Goal: Information Seeking & Learning: Find specific page/section

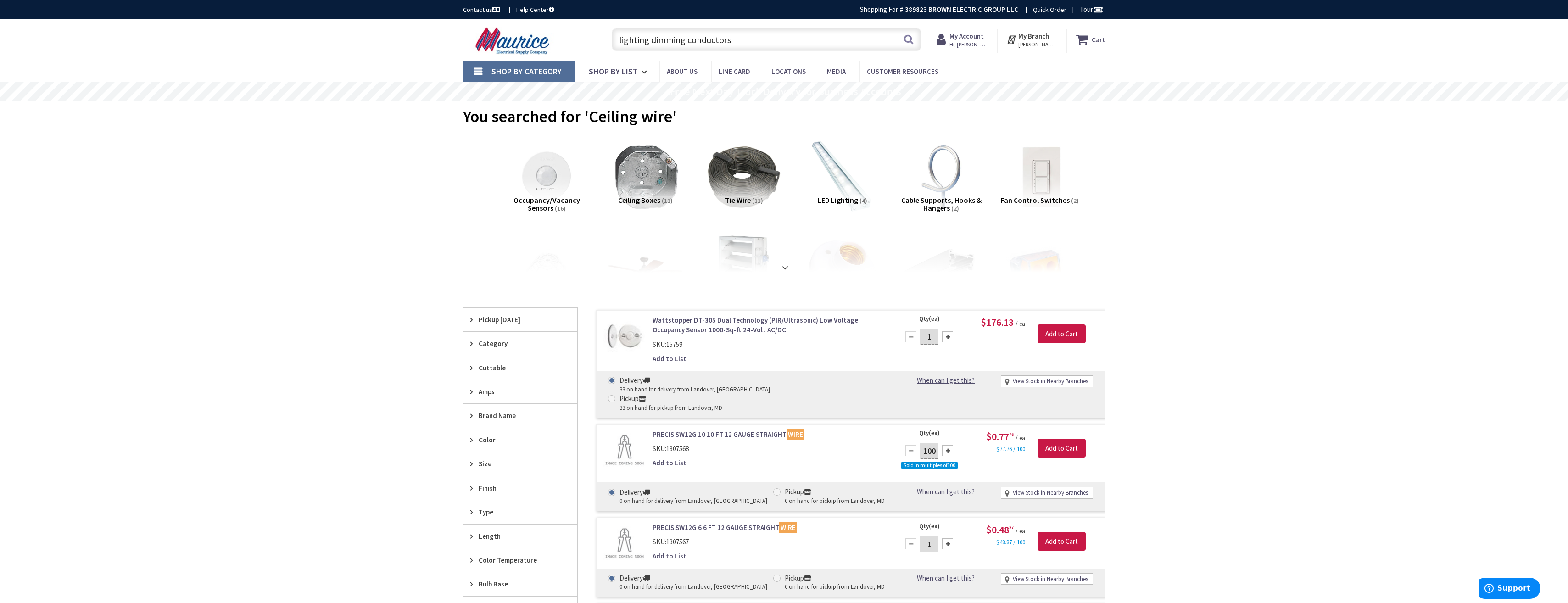
click at [706, 46] on input "lighting dimming conductors" at bounding box center [766, 40] width 310 height 23
click at [737, 44] on input "lighting dimming conductors" at bounding box center [766, 40] width 310 height 23
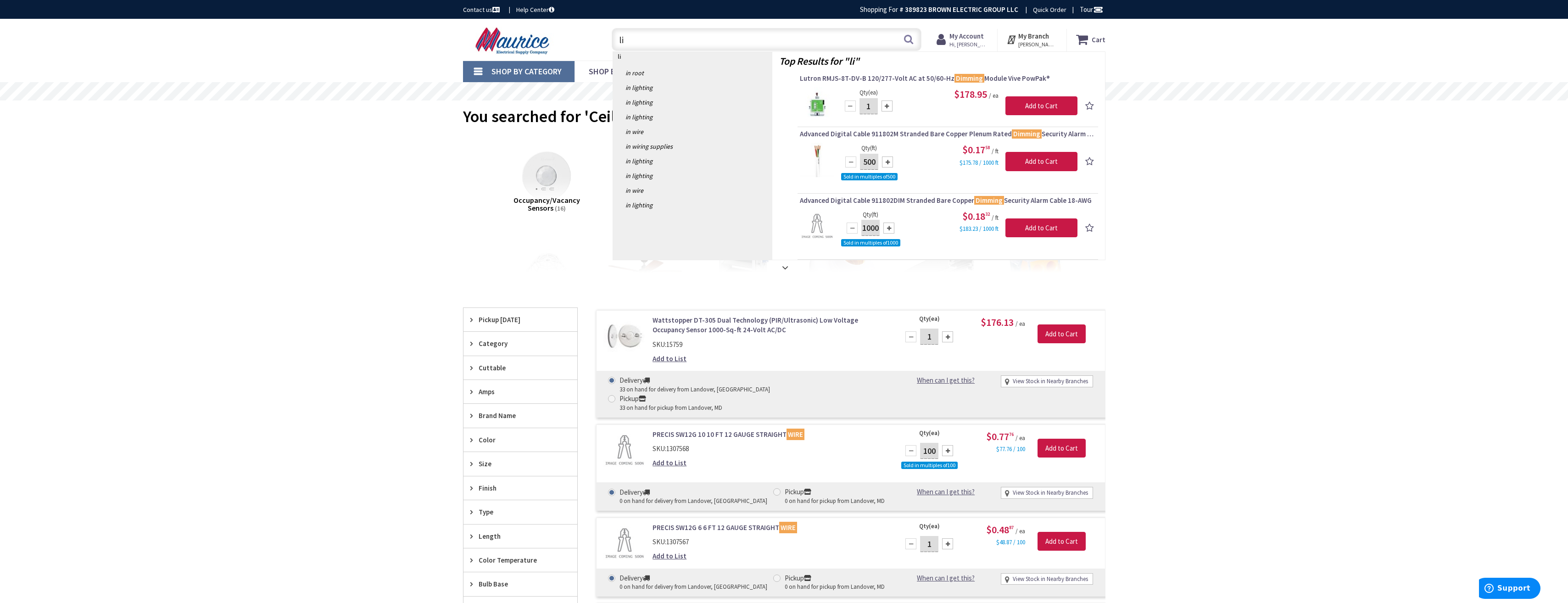
type input "l"
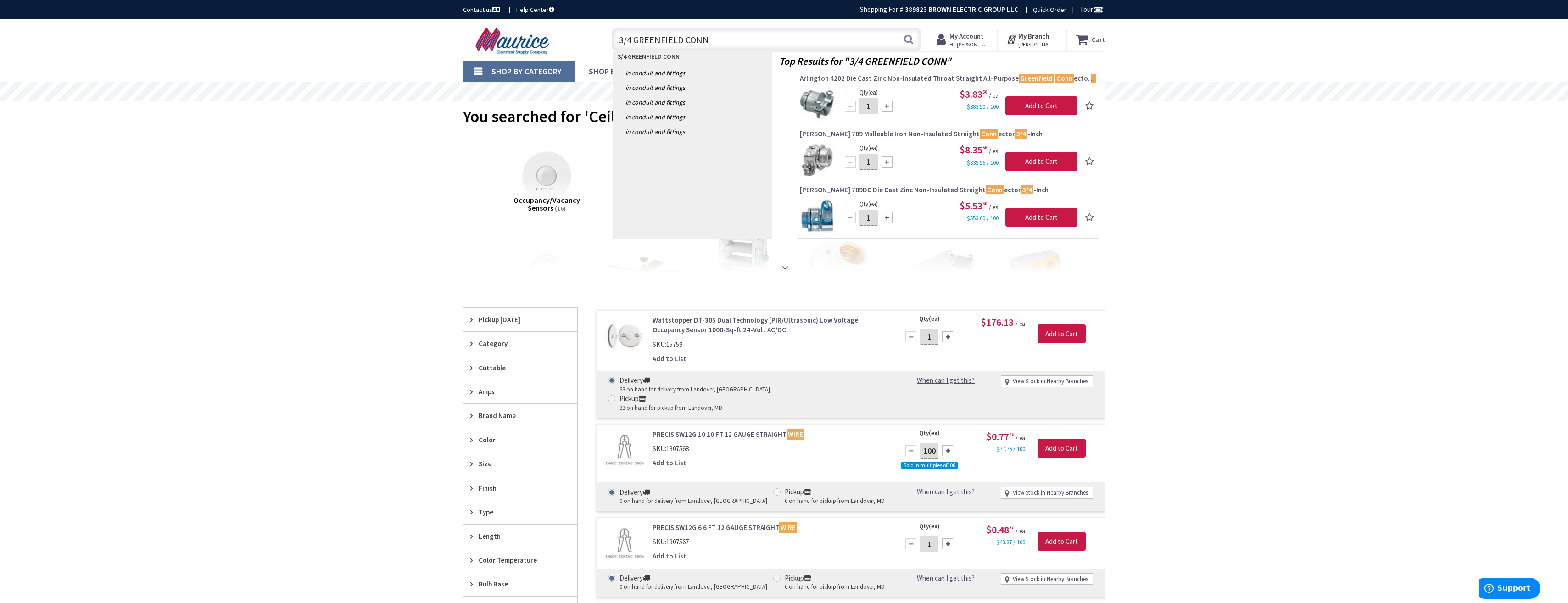
drag, startPoint x: 714, startPoint y: 39, endPoint x: 607, endPoint y: 48, distance: 107.4
click at [613, 46] on input "3/4 GREENFIELD CONN" at bounding box center [766, 40] width 310 height 23
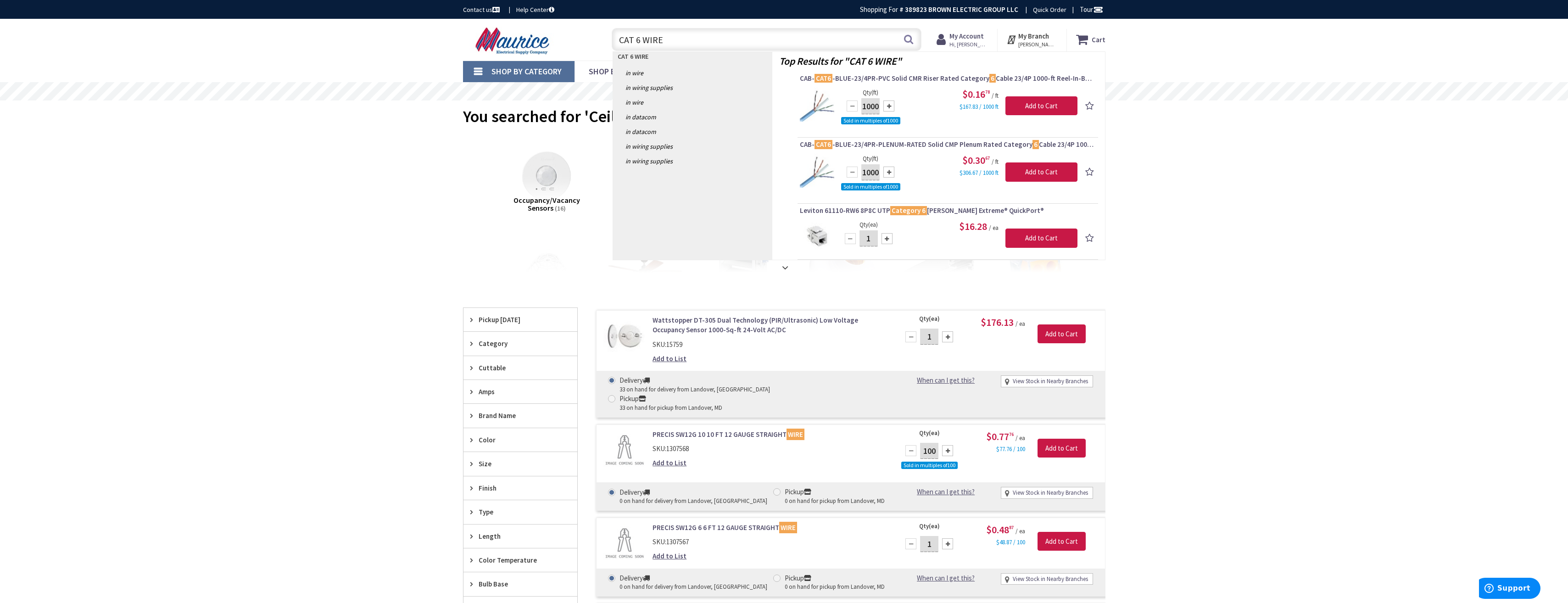
drag, startPoint x: 664, startPoint y: 41, endPoint x: 618, endPoint y: 38, distance: 46.1
click at [618, 38] on input "CAT 6 WIRE" at bounding box center [766, 40] width 310 height 23
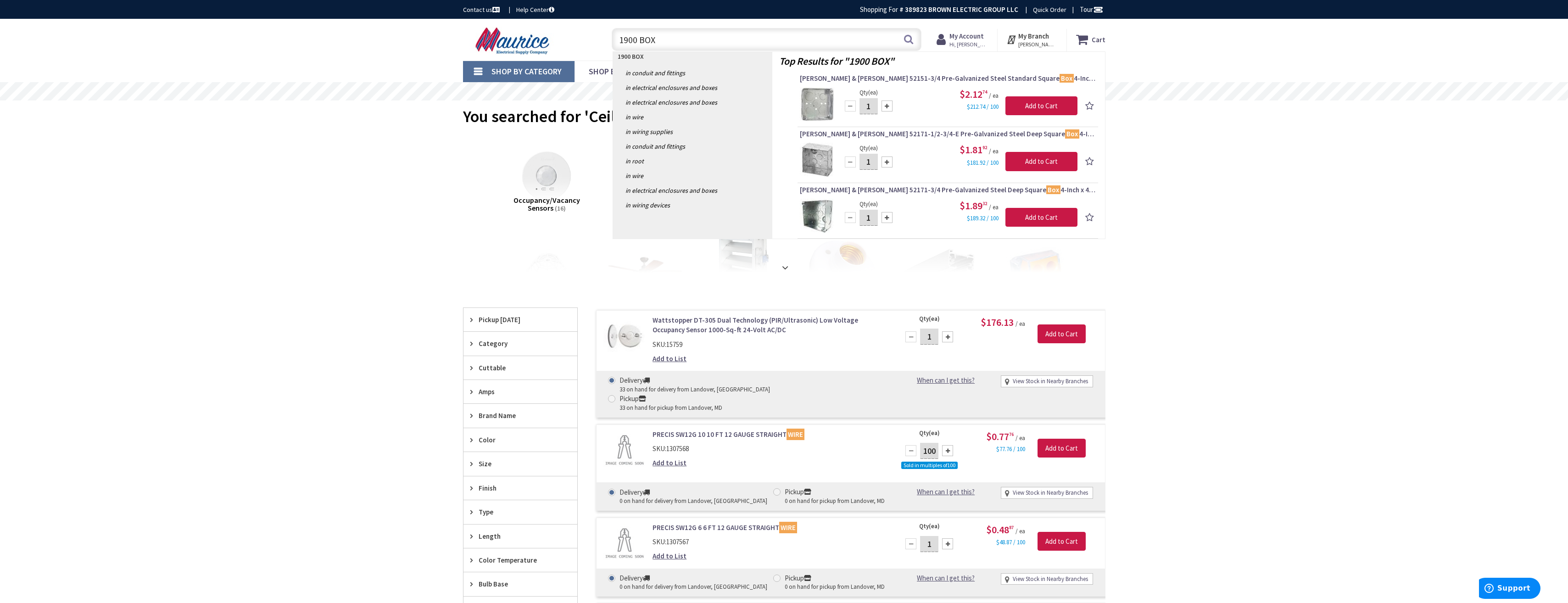
drag, startPoint x: 660, startPoint y: 39, endPoint x: 619, endPoint y: 41, distance: 41.0
click at [619, 41] on input "1900 BOX" at bounding box center [766, 40] width 310 height 23
type input "I"
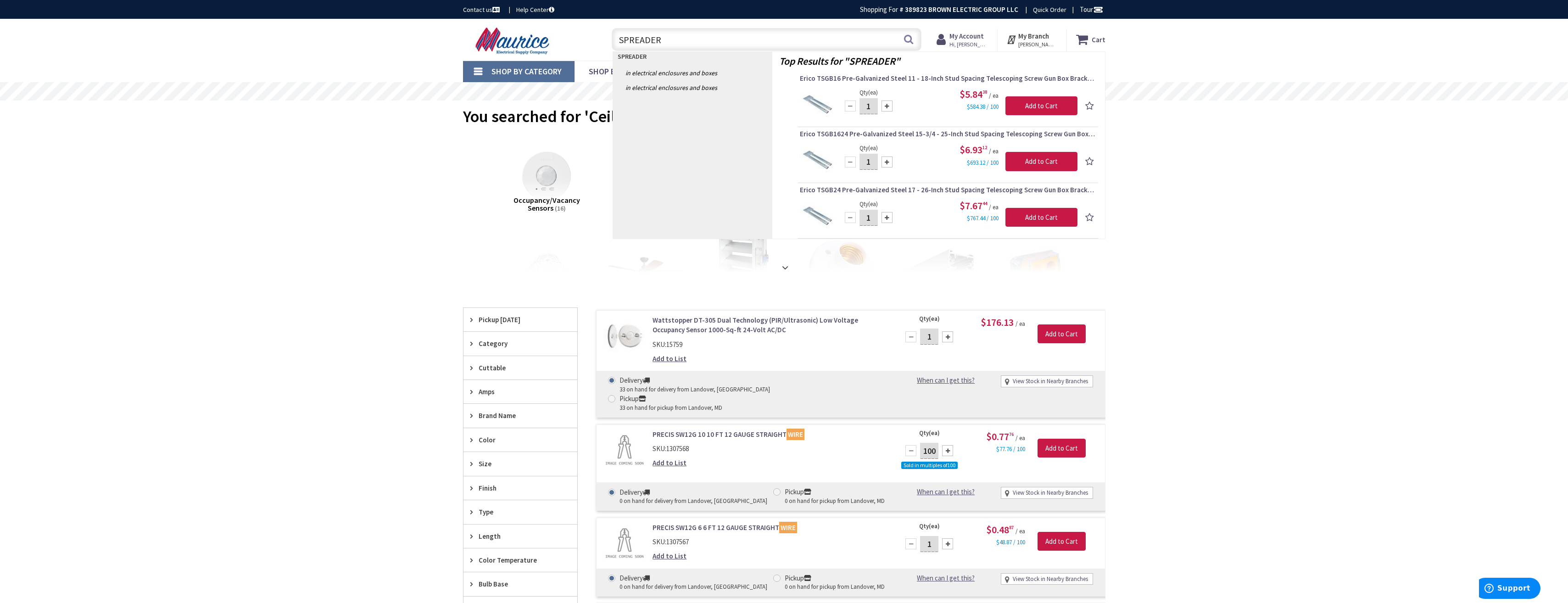
drag, startPoint x: 667, startPoint y: 36, endPoint x: 619, endPoint y: 39, distance: 48.1
click at [619, 39] on input "SPREADER" at bounding box center [766, 40] width 310 height 23
drag, startPoint x: 693, startPoint y: 39, endPoint x: 619, endPoint y: 43, distance: 74.1
click at [619, 43] on input "2 GANG DEVICE RIN" at bounding box center [766, 40] width 310 height 23
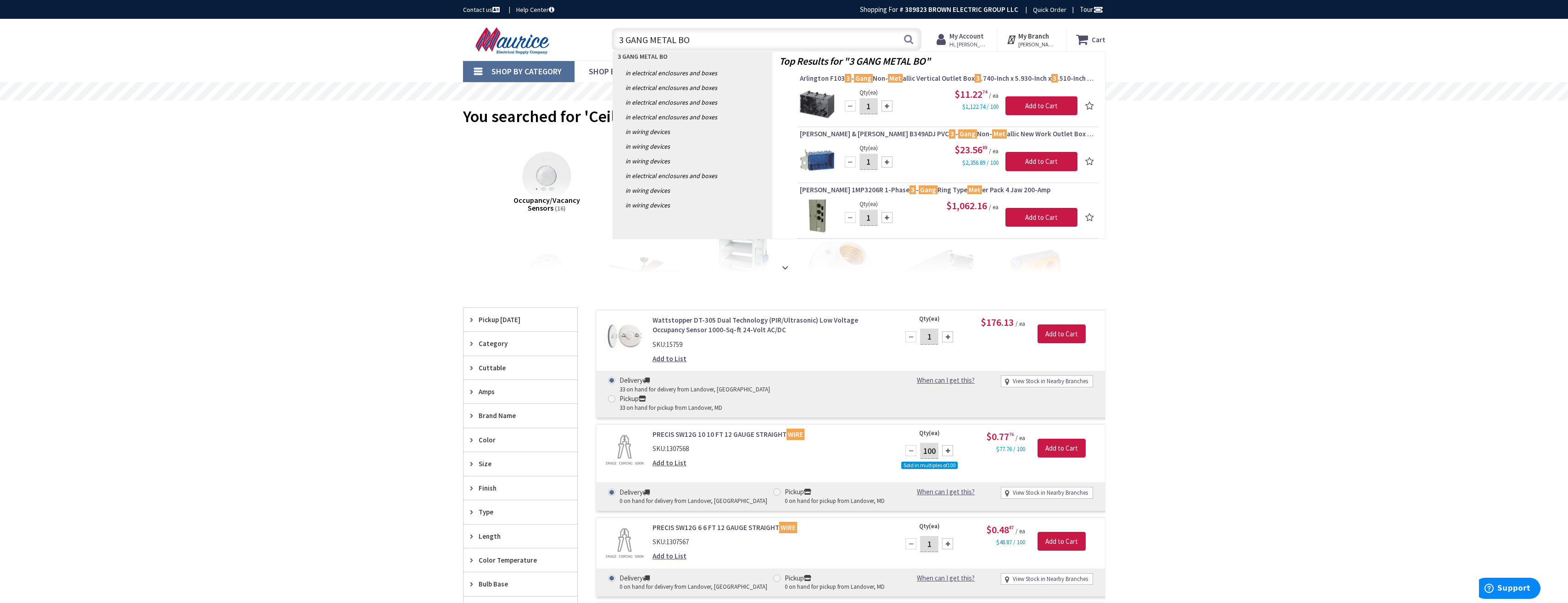
type input "3 GANG METAL BOX"
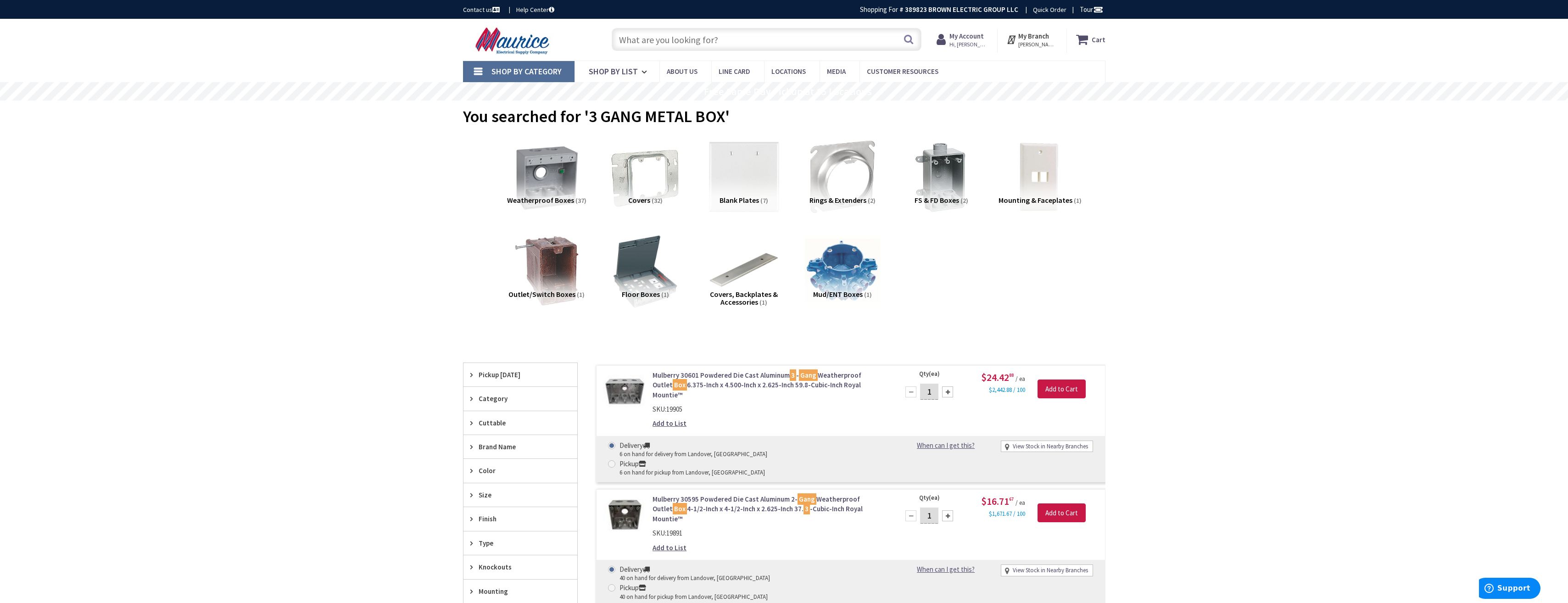
click at [663, 44] on input "text" at bounding box center [766, 40] width 310 height 23
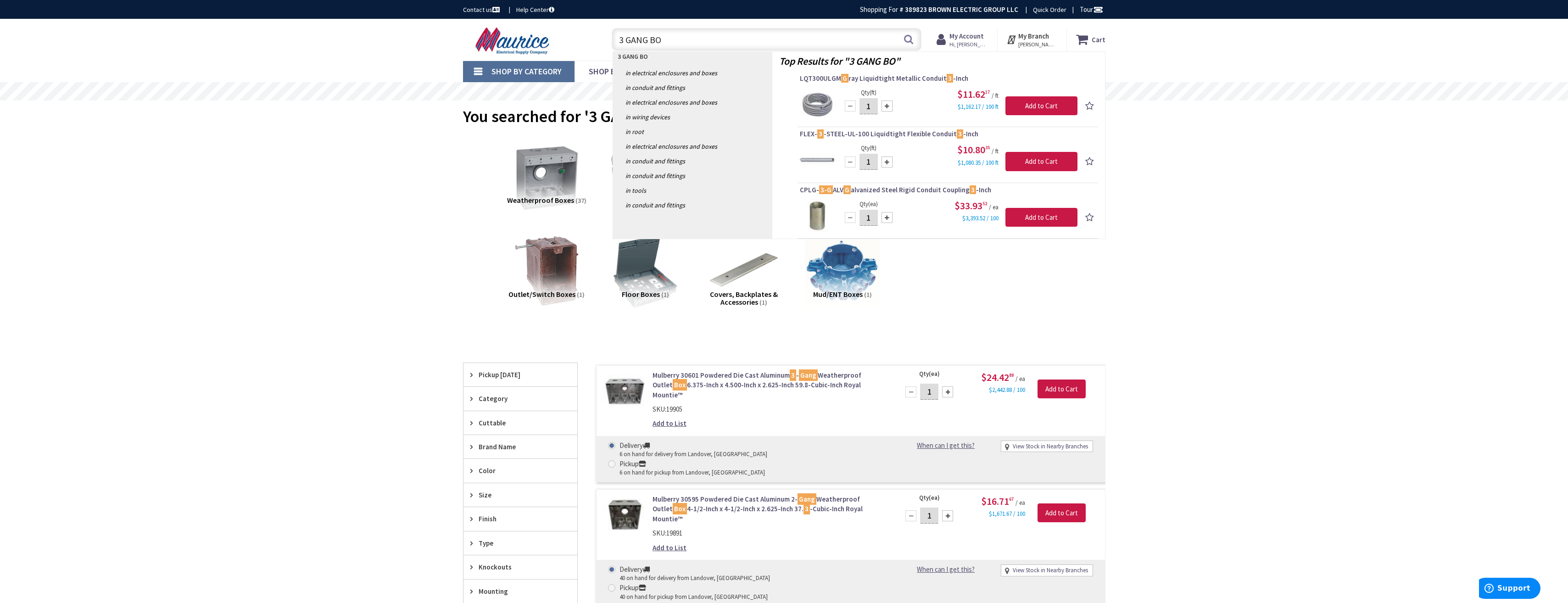
type input "3 GANG BOX"
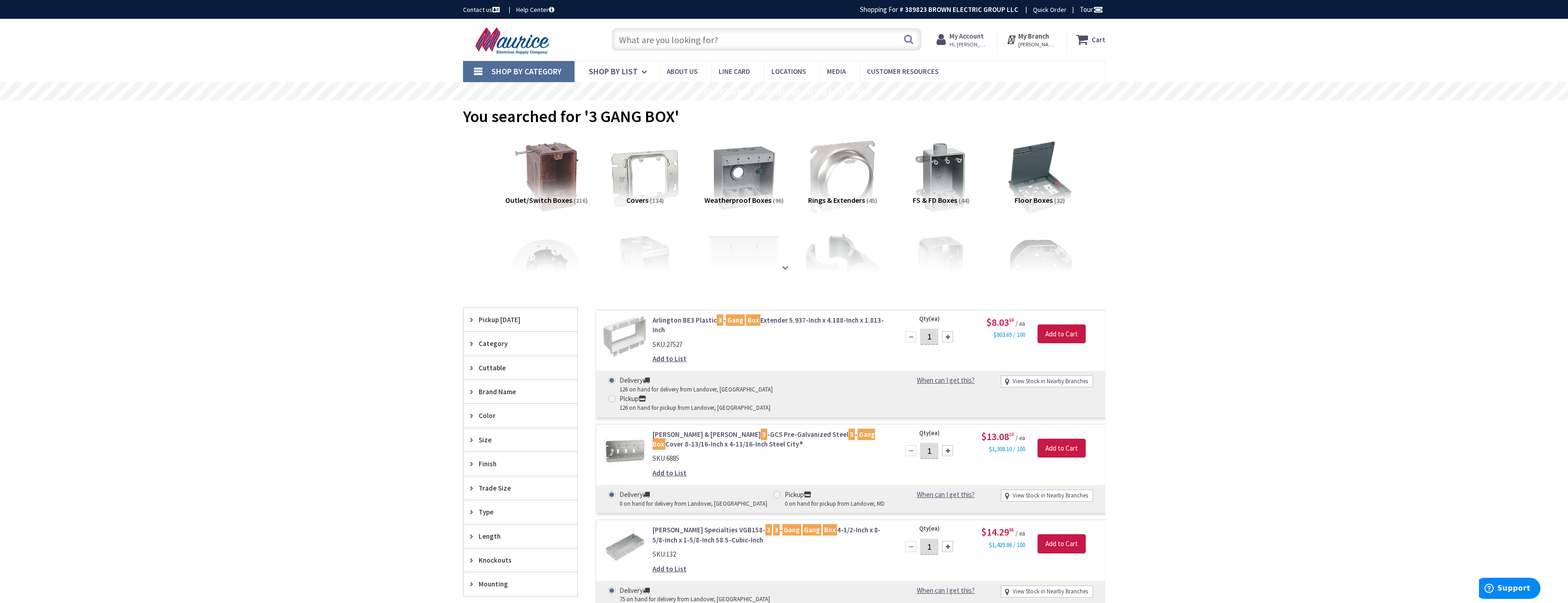
click at [630, 41] on input "text" at bounding box center [766, 40] width 310 height 23
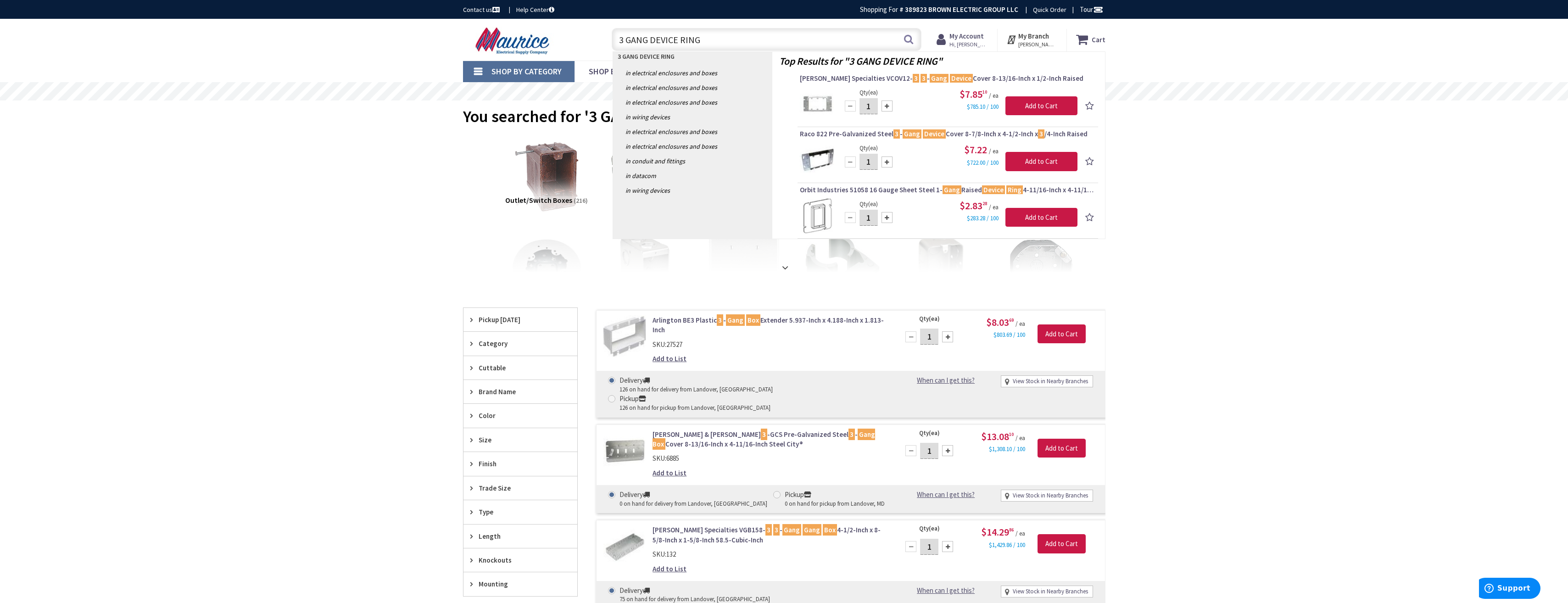
drag, startPoint x: 698, startPoint y: 44, endPoint x: 620, endPoint y: 44, distance: 78.0
click at [620, 44] on input "3 GANG DEVICE RING" at bounding box center [766, 40] width 310 height 23
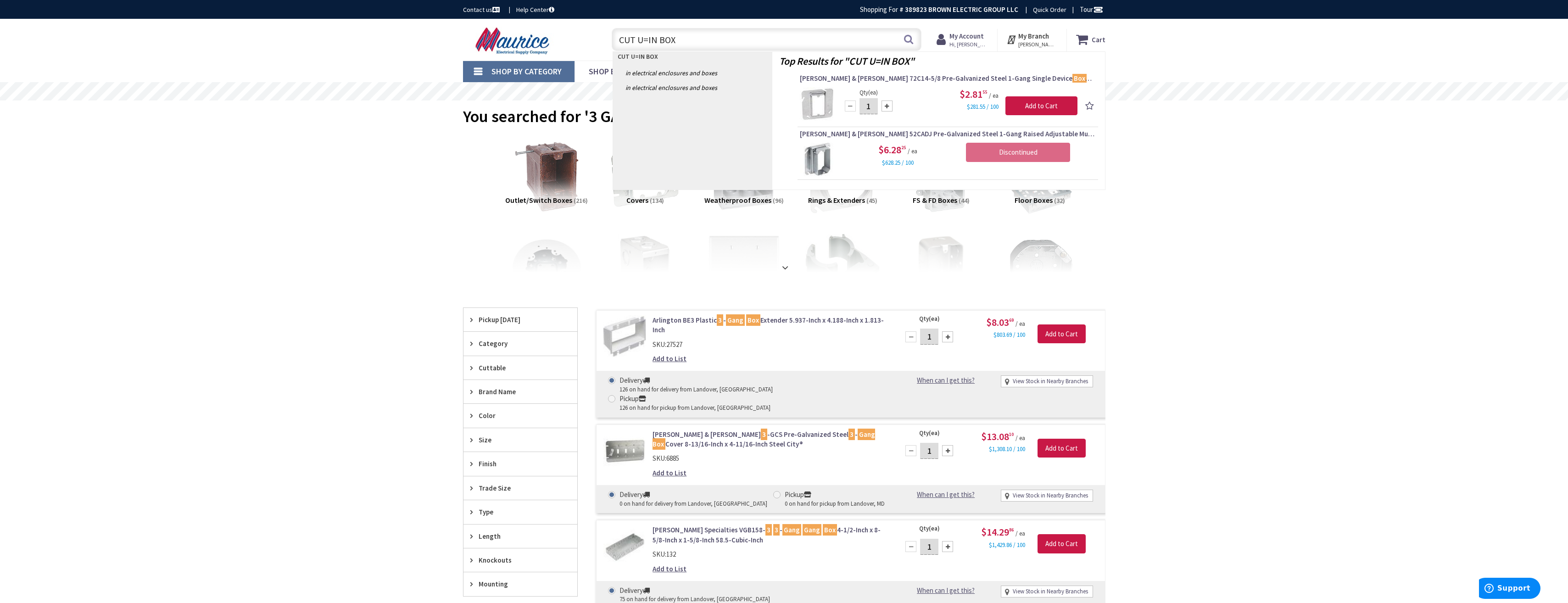
click at [647, 40] on input "CUT U=IN BOX" at bounding box center [766, 40] width 310 height 23
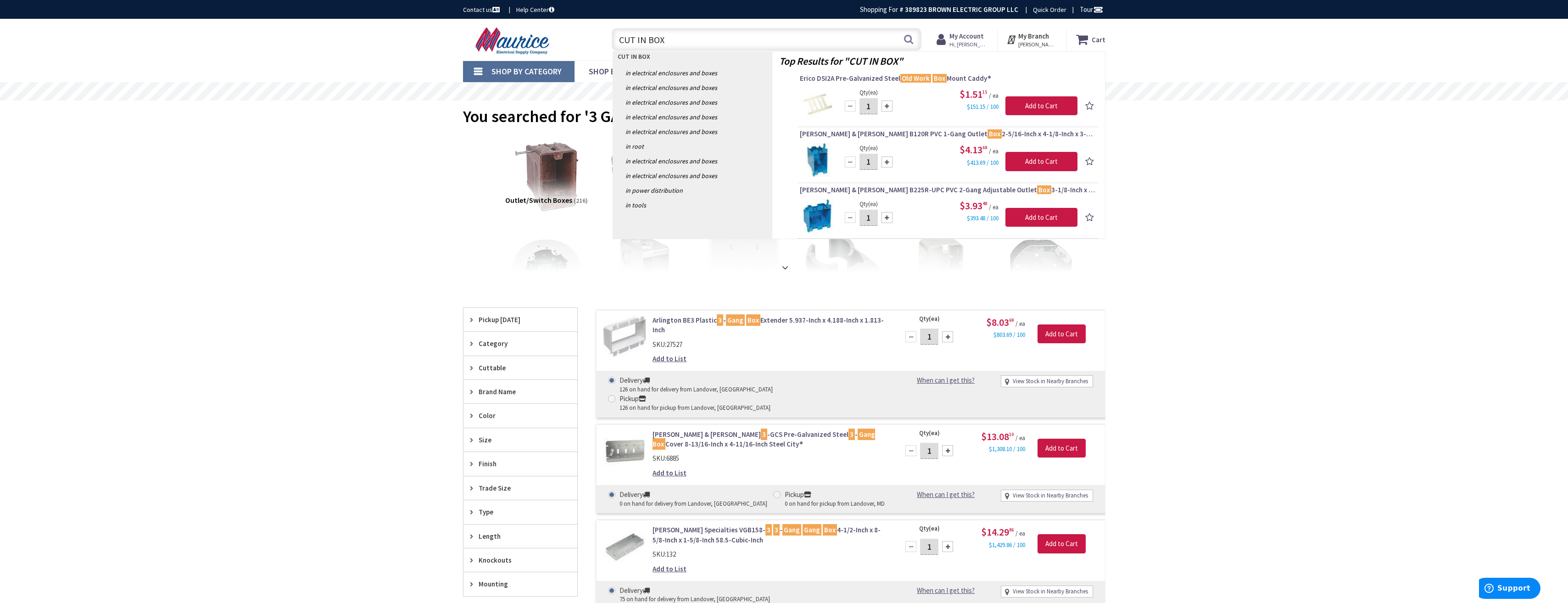
type input "CUT IN BOX"
click at [675, 46] on input "CUT IN BOX" at bounding box center [766, 40] width 310 height 23
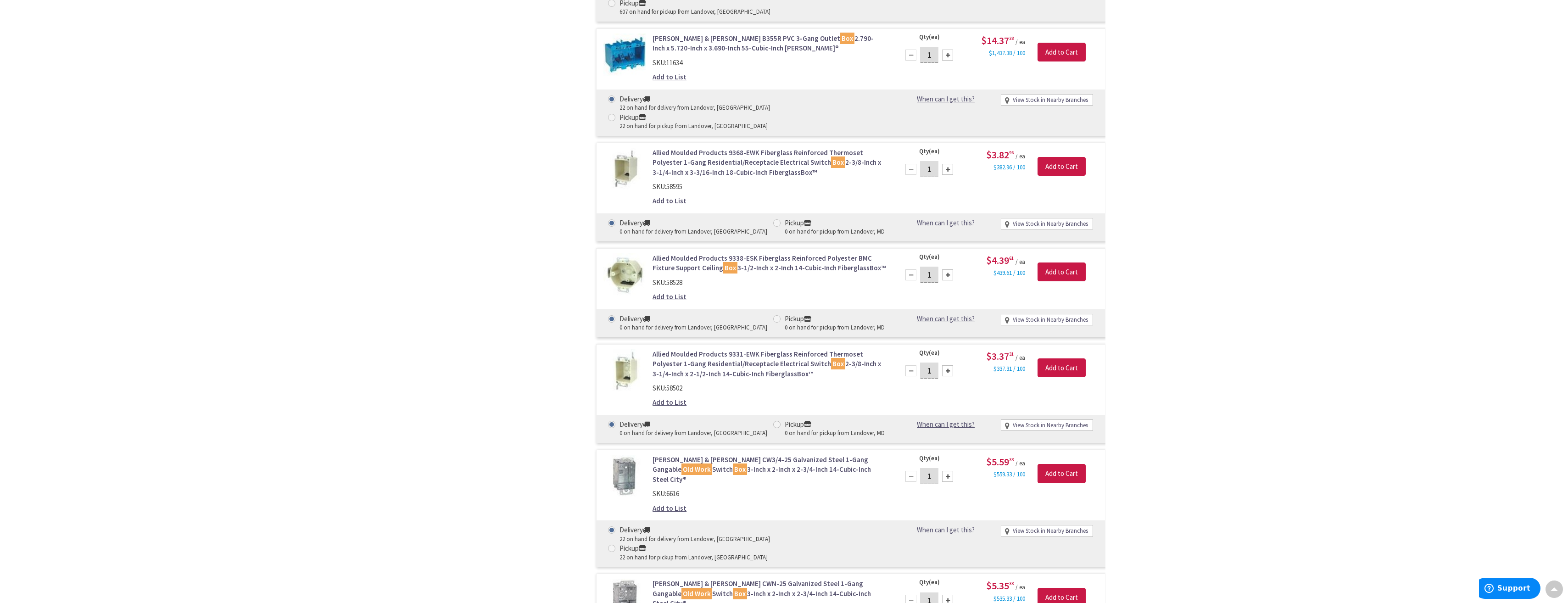
scroll to position [1009, 0]
